Goal: Information Seeking & Learning: Learn about a topic

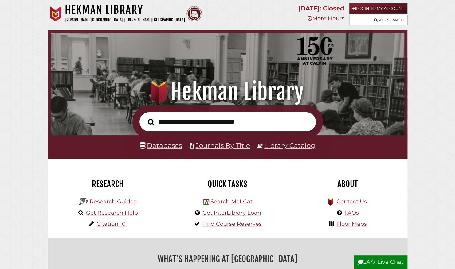
scroll to position [117, 350]
type input "**********"
click at [145, 117] on button "Search" at bounding box center [151, 122] width 13 height 10
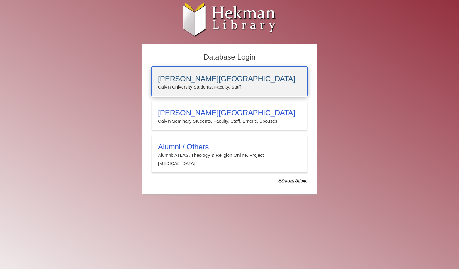
click at [199, 91] on div "Calvin University Calvin University Students, Faculty, Staff" at bounding box center [230, 81] width 156 height 29
